Goal: Check status: Check status

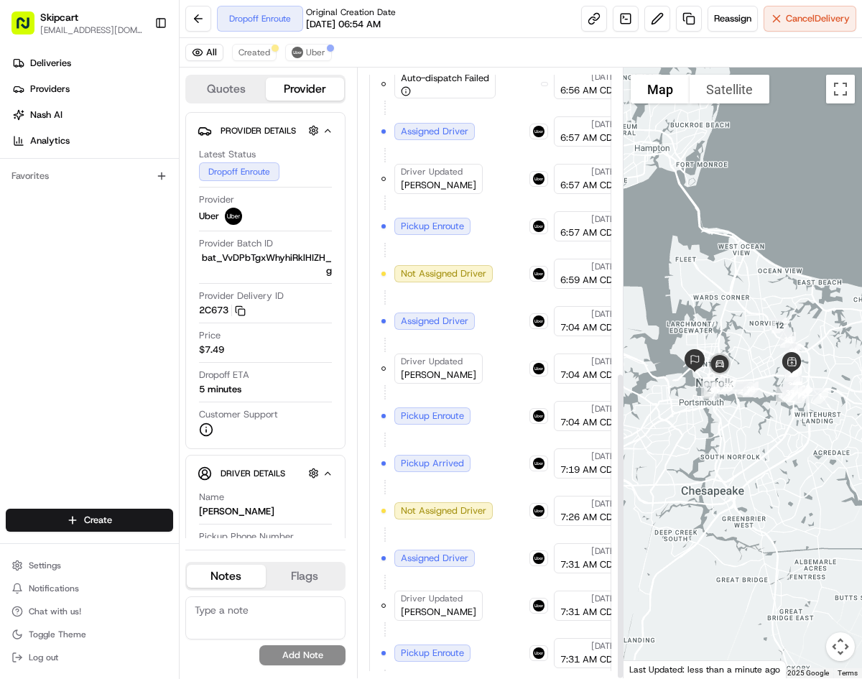
scroll to position [603, 0]
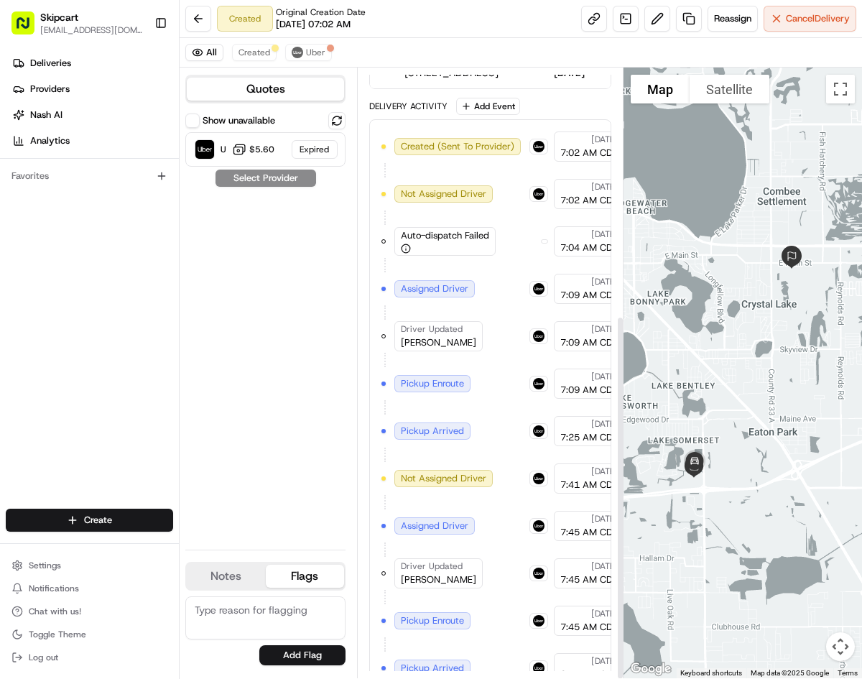
scroll to position [414, 0]
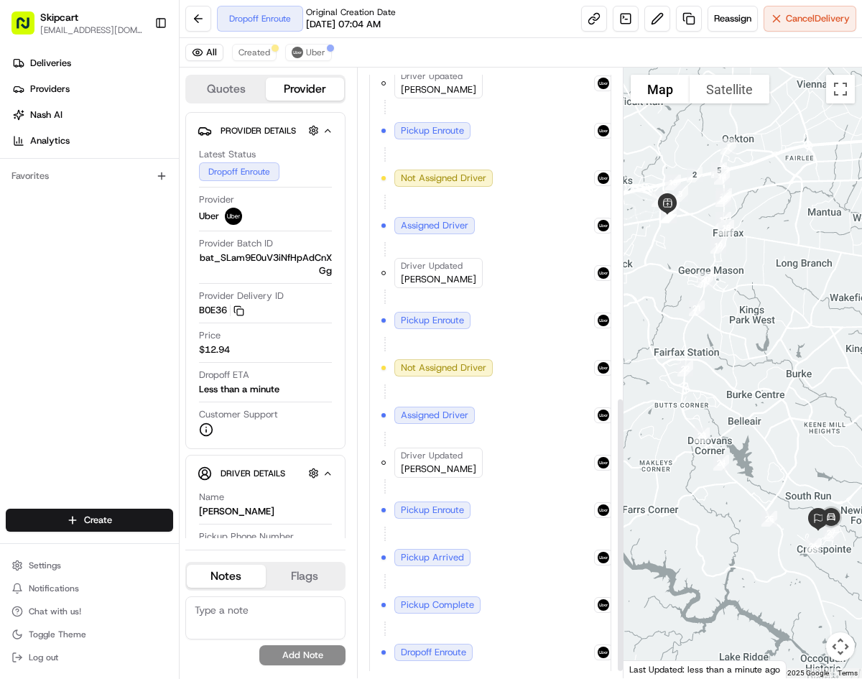
scroll to position [745, 0]
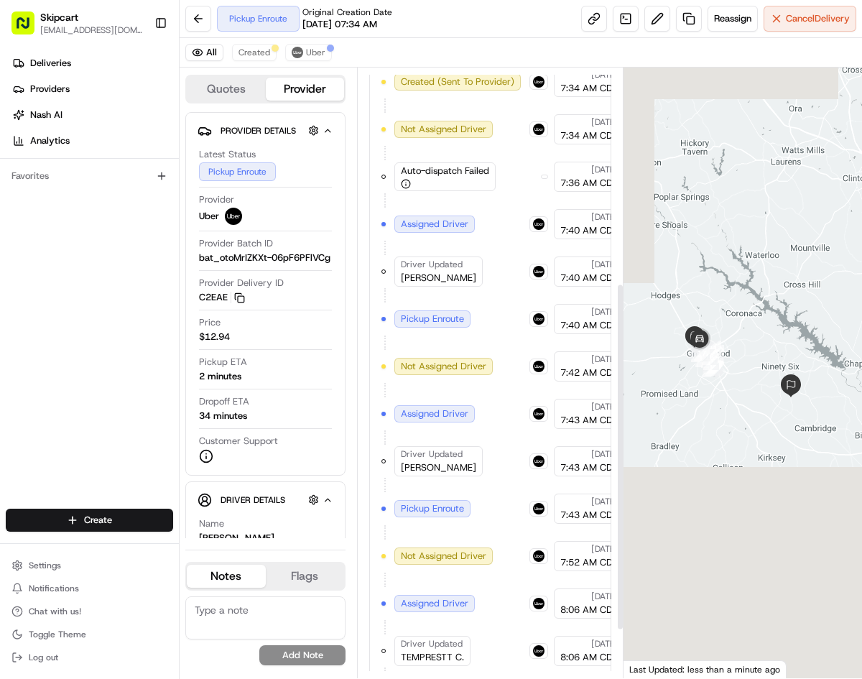
scroll to position [461, 0]
